Goal: Navigation & Orientation: Go to known website

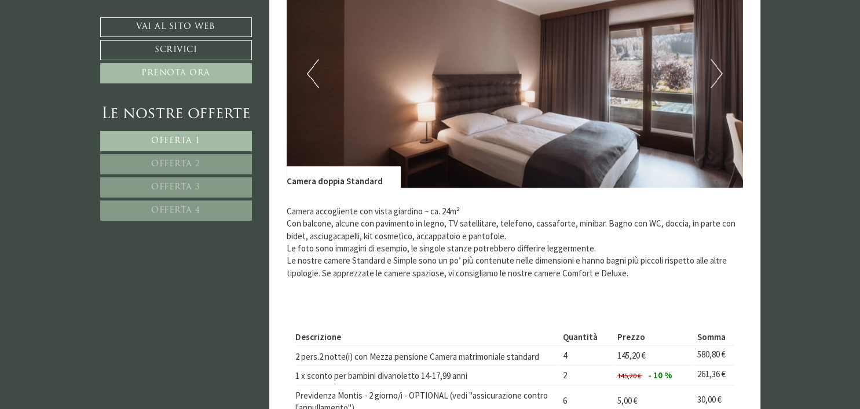
scroll to position [366, 0]
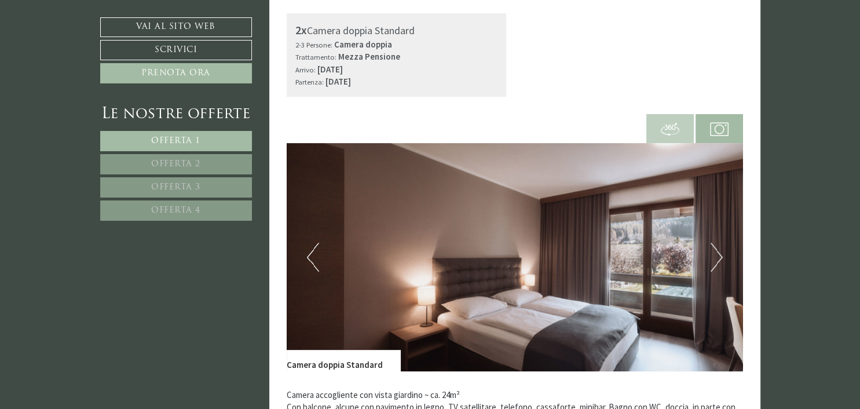
click at [714, 252] on button "Next" at bounding box center [716, 257] width 12 height 29
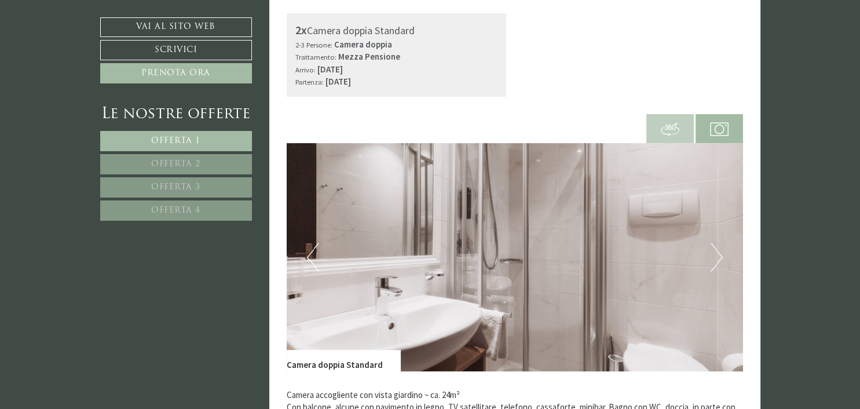
click at [714, 252] on button "Next" at bounding box center [716, 257] width 12 height 29
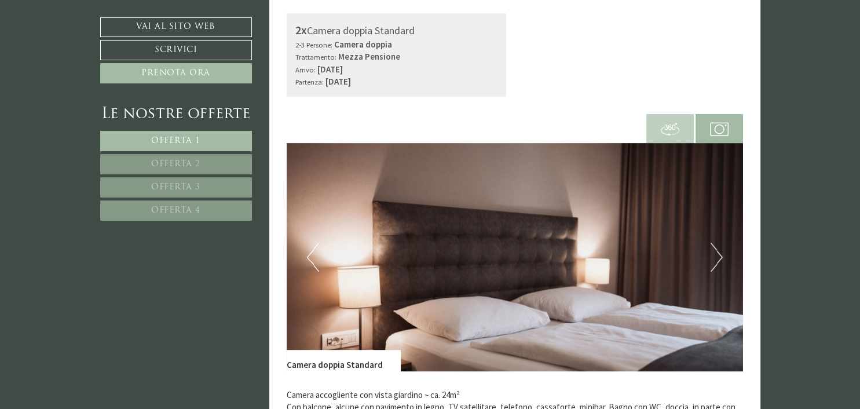
click at [714, 252] on button "Next" at bounding box center [716, 257] width 12 height 29
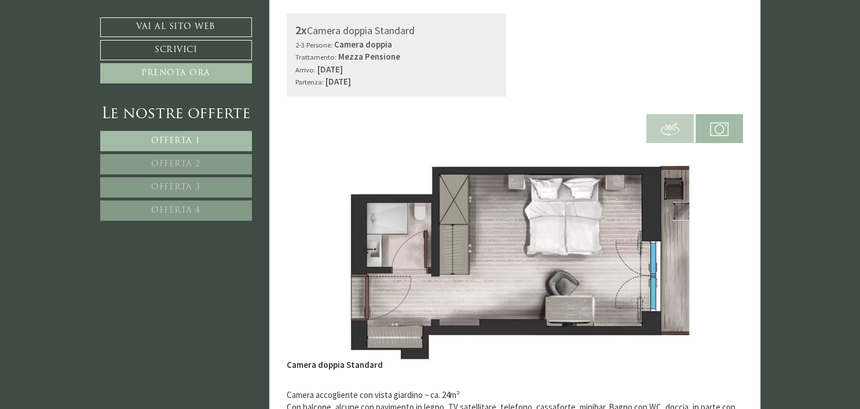
click at [714, 252] on button "Next" at bounding box center [716, 257] width 12 height 29
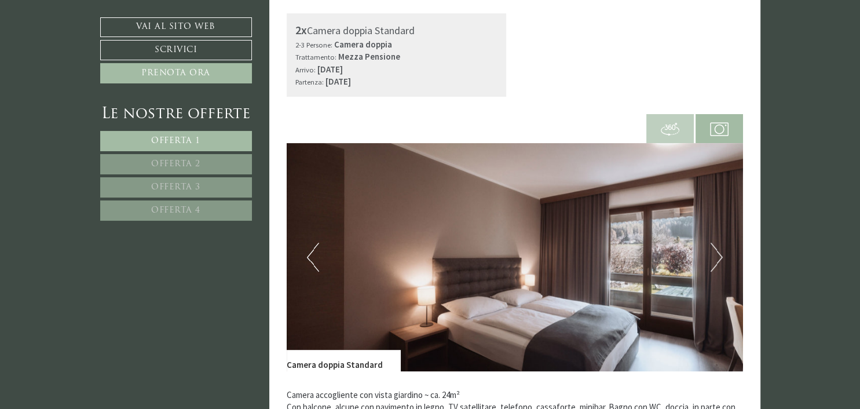
click at [714, 252] on button "Next" at bounding box center [716, 257] width 12 height 29
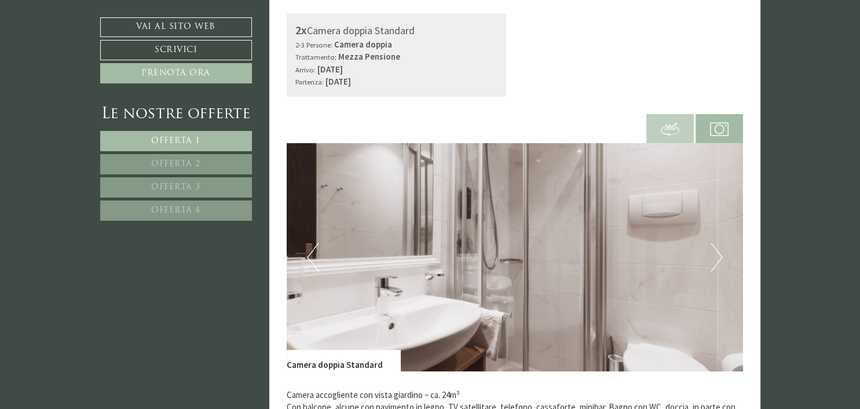
click at [714, 252] on button "Next" at bounding box center [716, 257] width 12 height 29
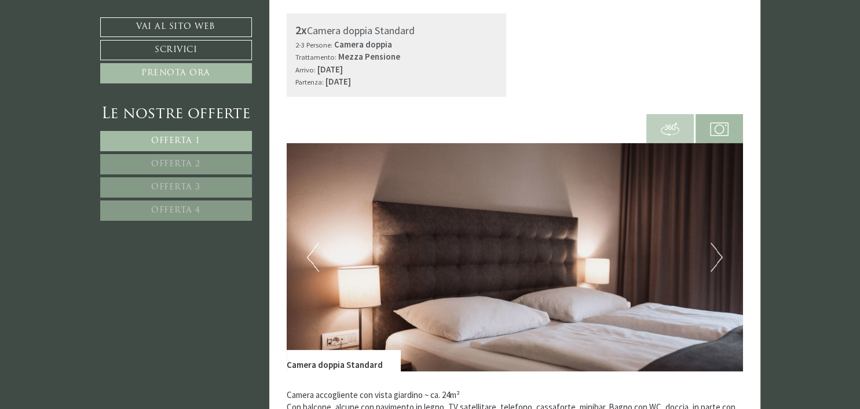
click at [714, 252] on button "Next" at bounding box center [716, 257] width 12 height 29
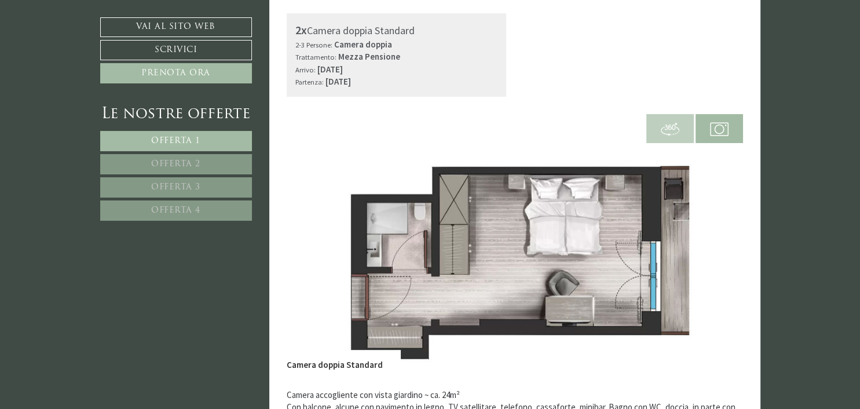
click at [714, 252] on button "Next" at bounding box center [716, 257] width 12 height 29
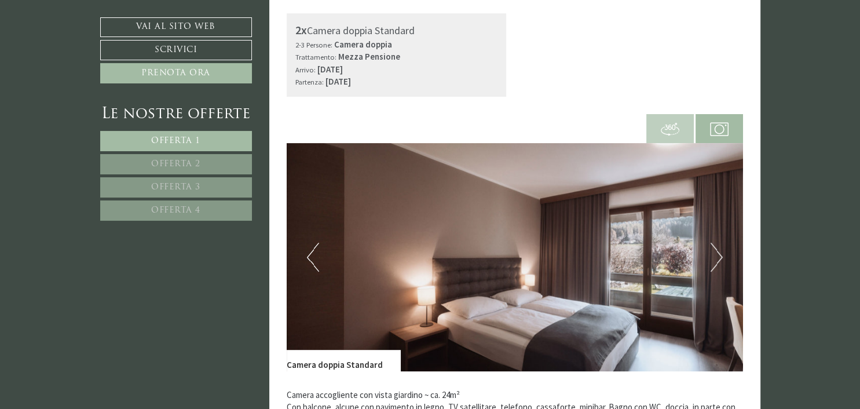
click at [714, 252] on button "Next" at bounding box center [716, 257] width 12 height 29
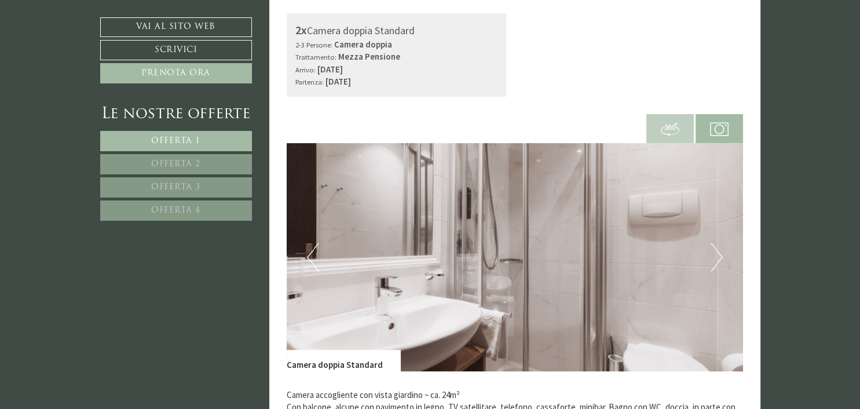
click at [150, 142] on link "Offerta 1" at bounding box center [176, 141] width 152 height 20
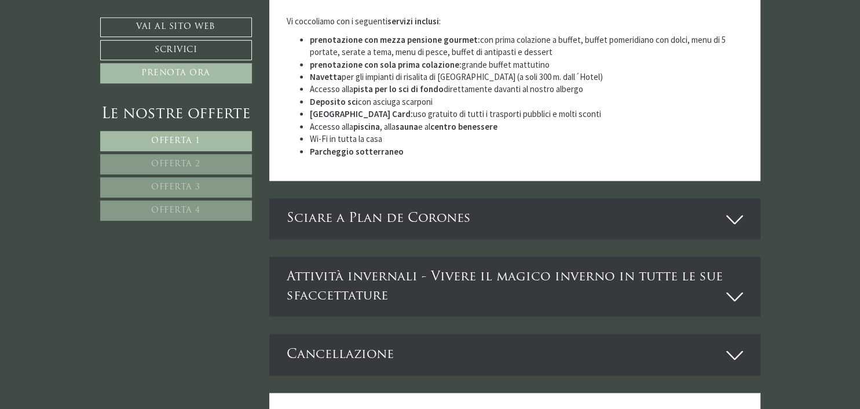
scroll to position [1832, 0]
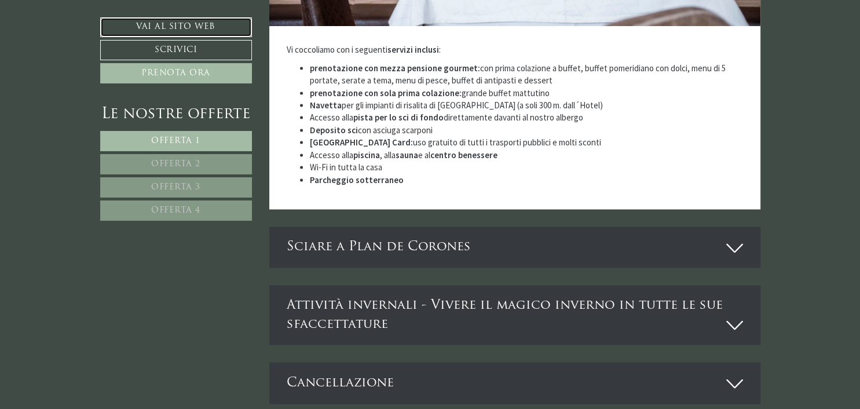
click at [141, 27] on link "Vai al sito web" at bounding box center [176, 27] width 152 height 20
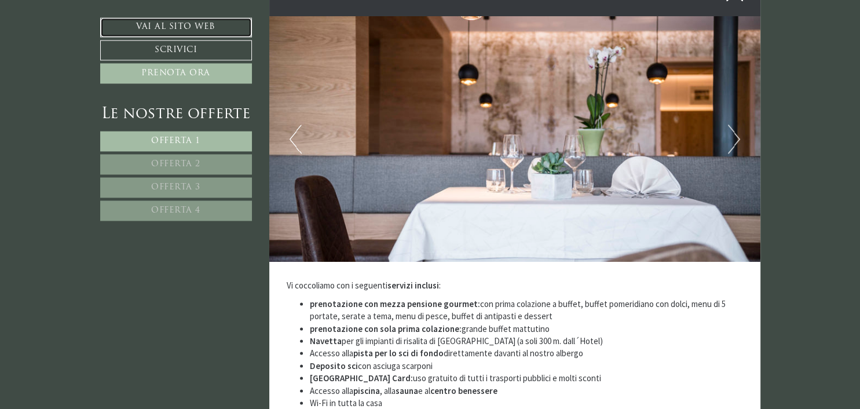
scroll to position [1526, 0]
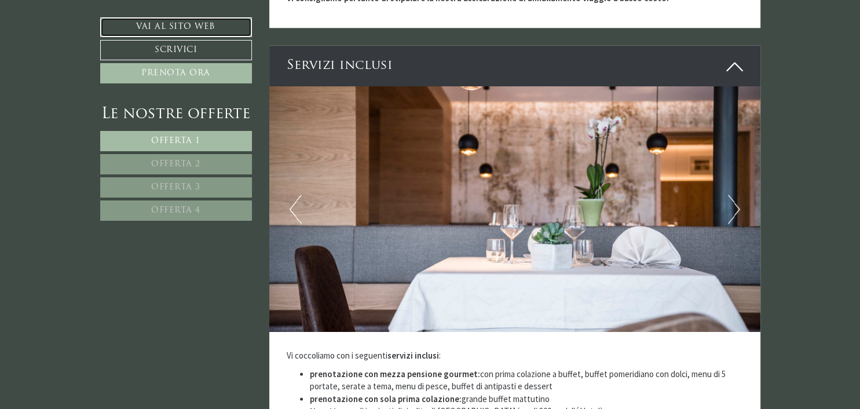
click at [175, 36] on link "Vai al sito web" at bounding box center [176, 27] width 152 height 20
